Goal: Information Seeking & Learning: Find specific page/section

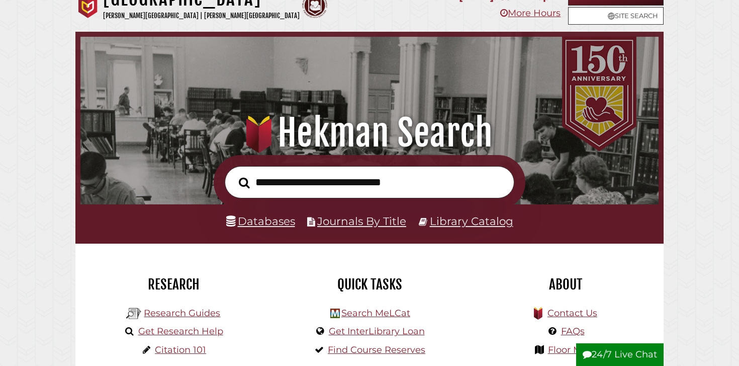
scroll to position [39, 0]
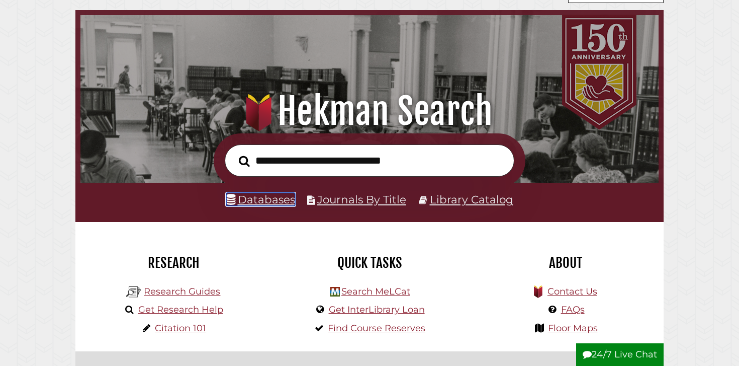
click at [258, 204] on link "Databases" at bounding box center [260, 199] width 69 height 13
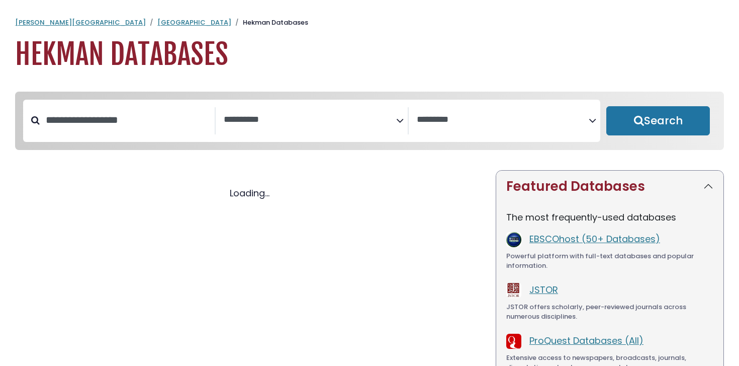
select select "Database Subject Filter"
select select "Database Vendors Filter"
select select "Database Subject Filter"
select select "Database Vendors Filter"
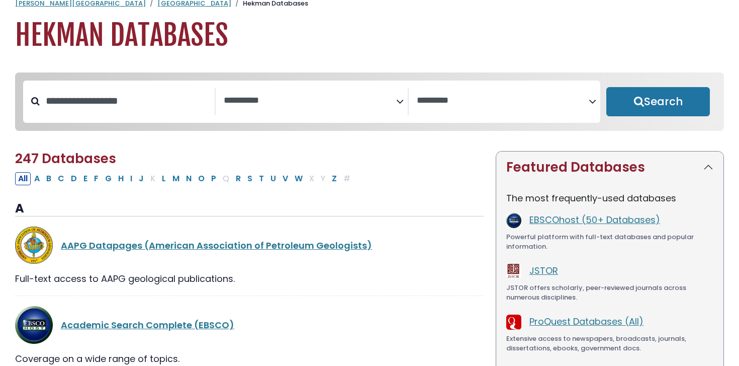
scroll to position [21, 0]
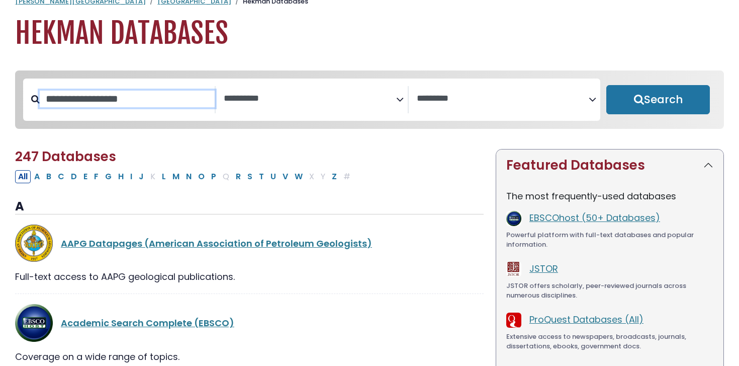
click at [114, 100] on input "Search database by title or keyword" at bounding box center [127, 99] width 175 height 17
click at [241, 83] on div "**********" at bounding box center [311, 99] width 577 height 42
click at [240, 96] on textarea "Search" at bounding box center [310, 99] width 172 height 11
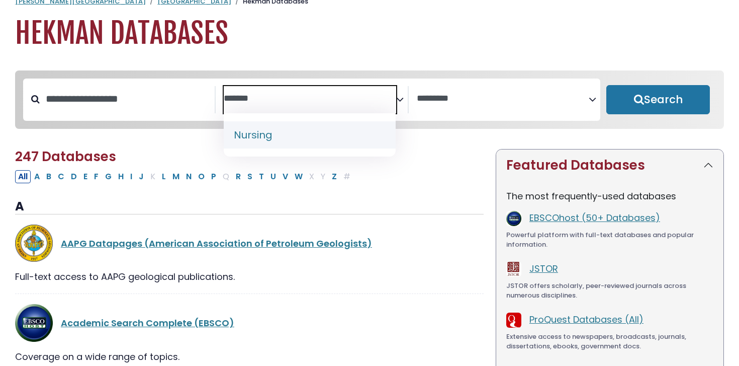
type textarea "*******"
select select "*****"
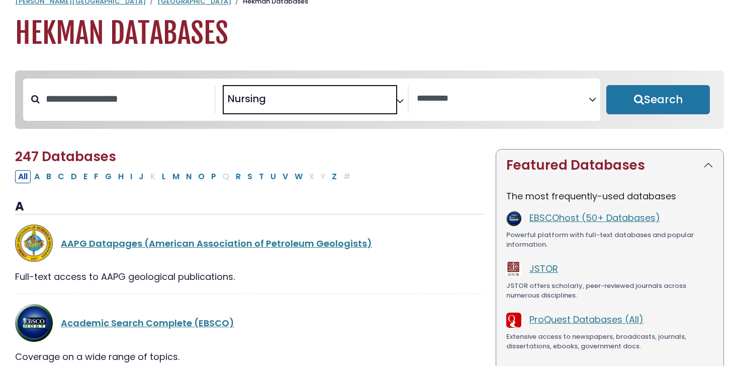
scroll to position [377, 0]
click at [293, 93] on span "× Nursing" at bounding box center [310, 99] width 172 height 27
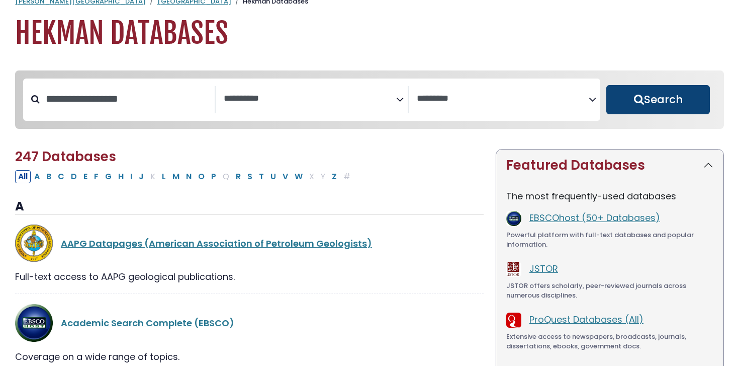
click at [636, 105] on button "Search" at bounding box center [658, 99] width 104 height 29
select select "Database Subject Filter"
select select "Database Vendors Filter"
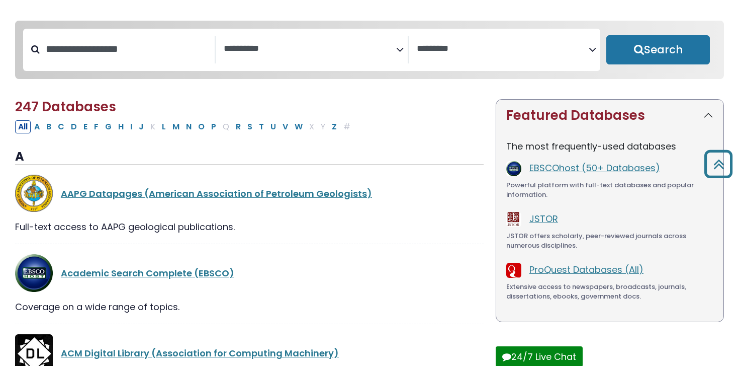
scroll to position [0, 0]
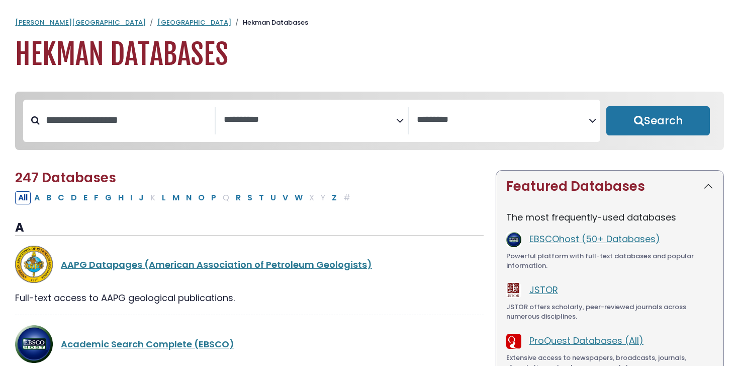
click at [401, 118] on icon "Search filters" at bounding box center [400, 118] width 8 height 15
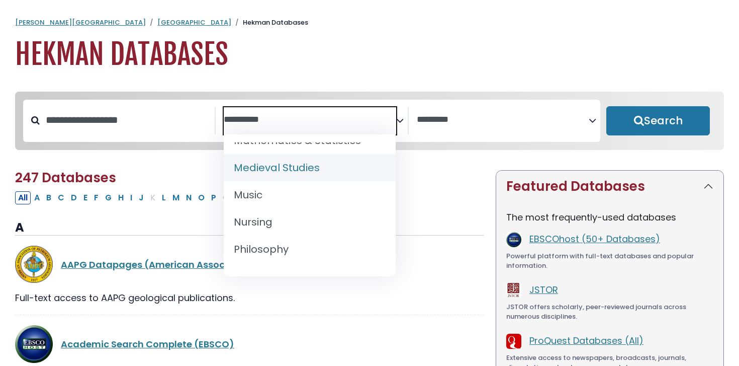
scroll to position [755, 0]
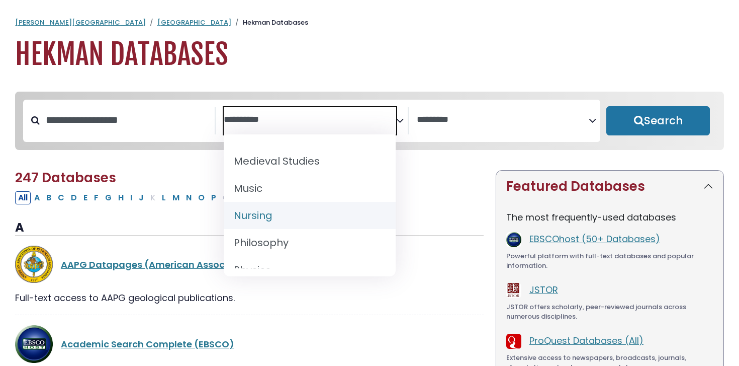
select select "*****"
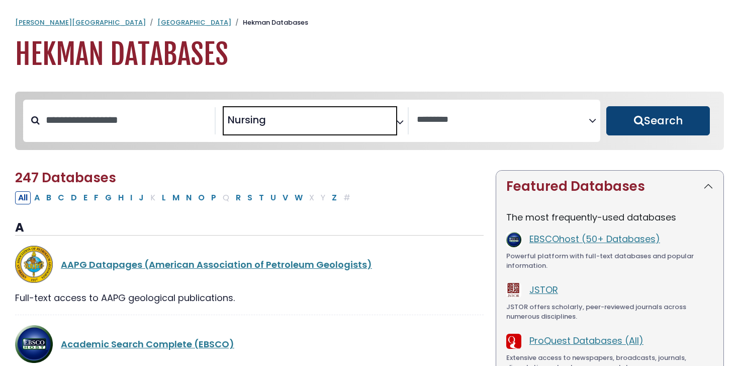
click at [632, 116] on button "Search" at bounding box center [658, 120] width 104 height 29
select select "Database Vendors Filter"
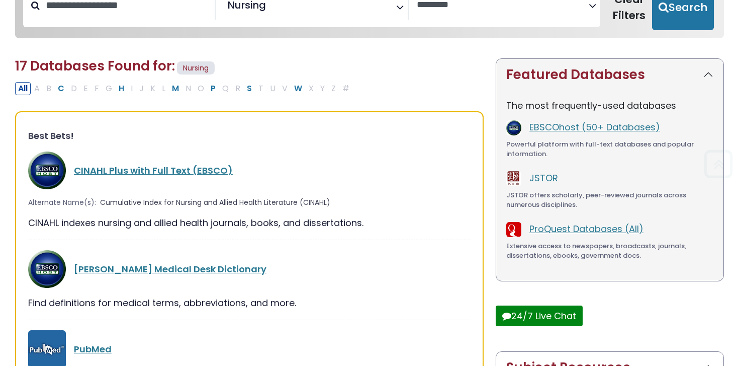
scroll to position [148, 0]
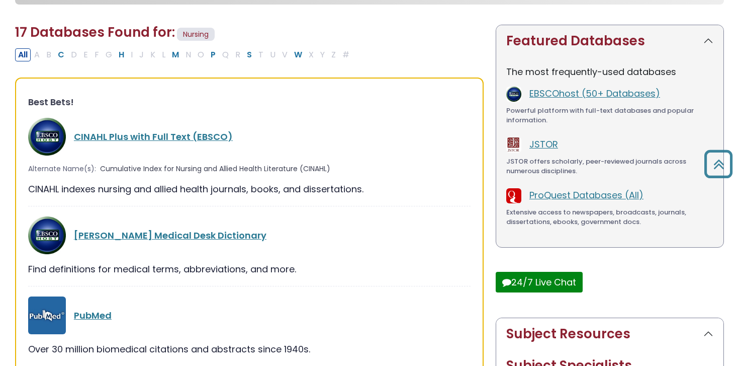
click at [199, 147] on div "CINAHL Plus with Full Text (EBSCO)" at bounding box center [249, 137] width 443 height 38
click at [189, 134] on link "CINAHL Plus with Full Text (EBSCO)" at bounding box center [153, 136] width 159 height 13
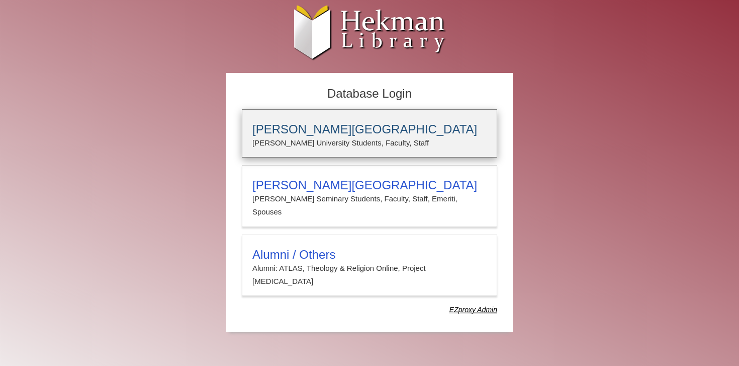
type input "****"
click at [292, 138] on p "Calvin University Students, Faculty, Staff" at bounding box center [369, 142] width 234 height 13
